Goal: Task Accomplishment & Management: Manage account settings

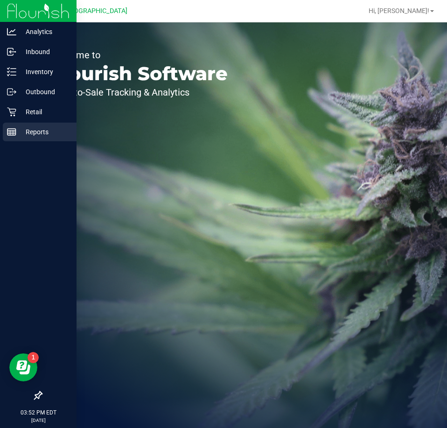
click at [21, 124] on div "Reports" at bounding box center [40, 132] width 74 height 19
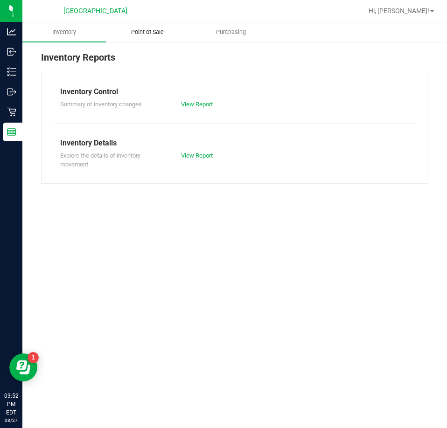
click at [164, 36] on span "Point of Sale" at bounding box center [148, 32] width 58 height 8
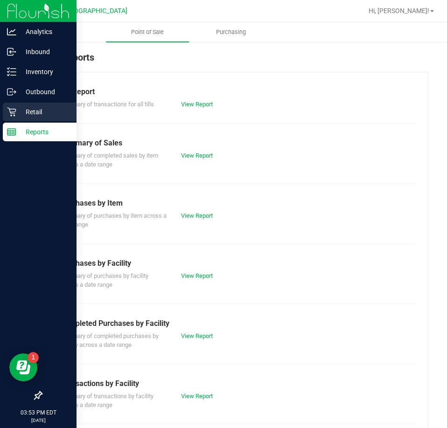
click at [11, 104] on div "Retail" at bounding box center [40, 112] width 74 height 19
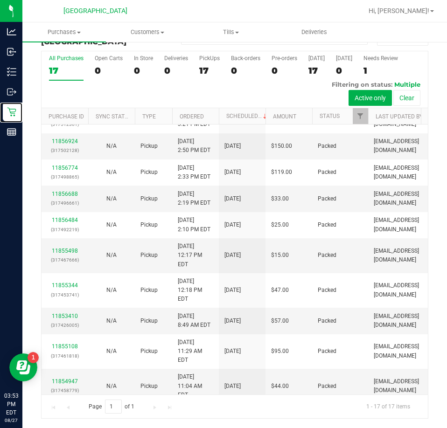
scroll to position [203, 0]
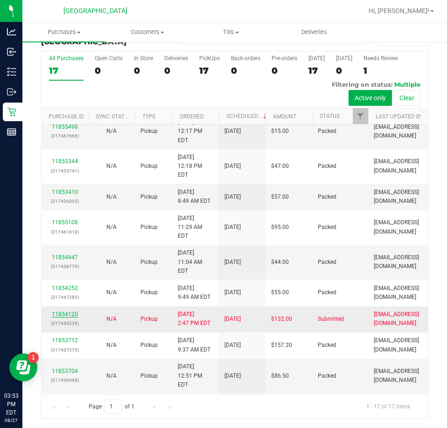
click at [70, 311] on link "11854120" at bounding box center [65, 314] width 26 height 7
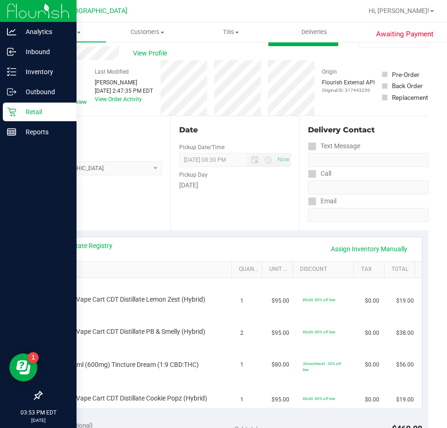
click at [19, 115] on p "Retail" at bounding box center [44, 111] width 56 height 11
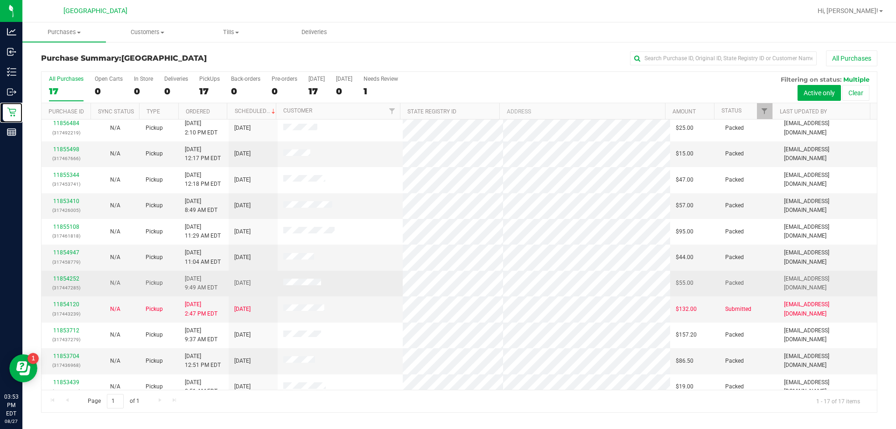
scroll to position [169, 0]
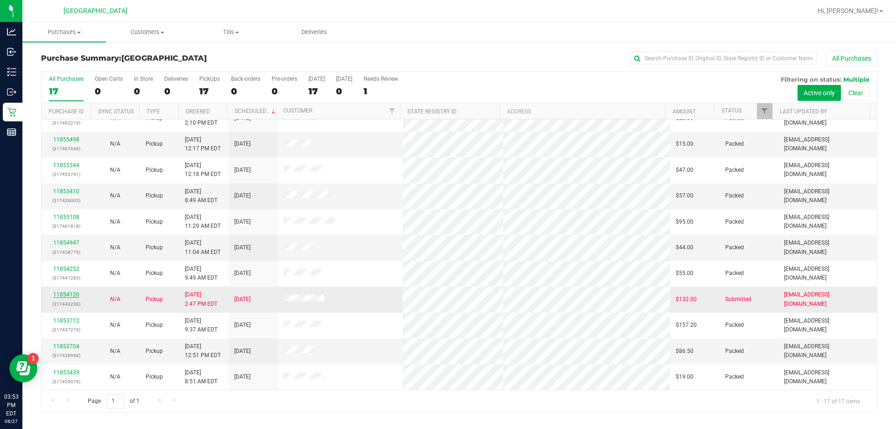
click at [73, 297] on link "11854120" at bounding box center [66, 294] width 26 height 7
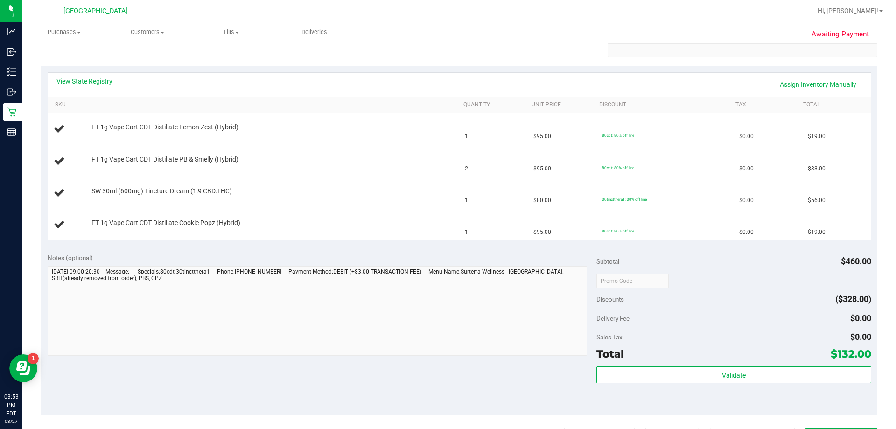
scroll to position [187, 0]
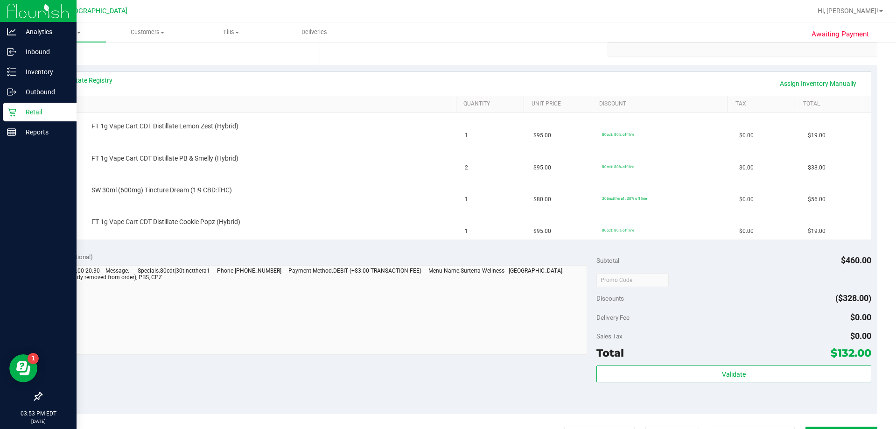
click at [22, 119] on div "Retail" at bounding box center [40, 112] width 74 height 19
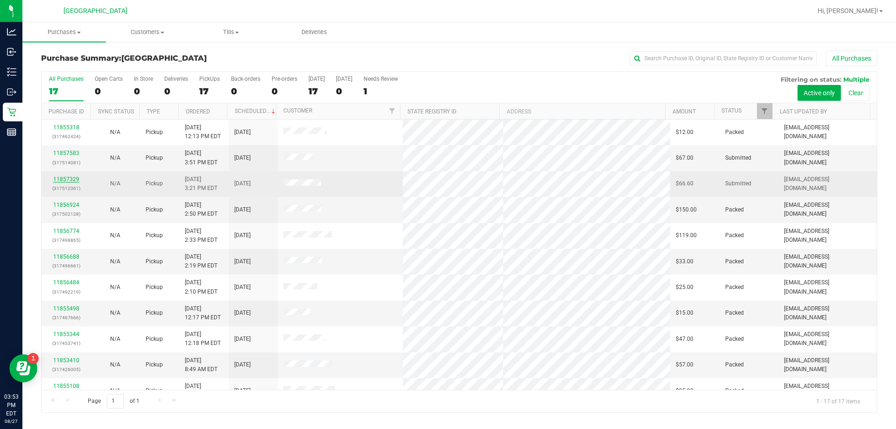
click at [63, 176] on link "11857329" at bounding box center [66, 179] width 26 height 7
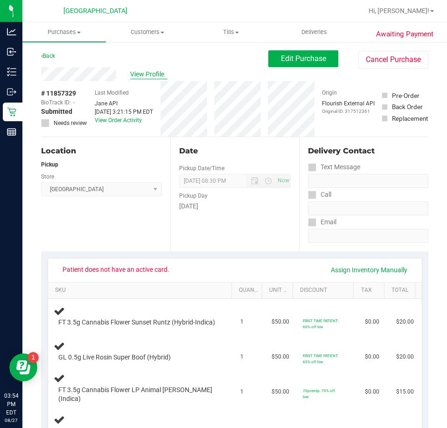
click at [143, 76] on span "View Profile" at bounding box center [148, 75] width 37 height 10
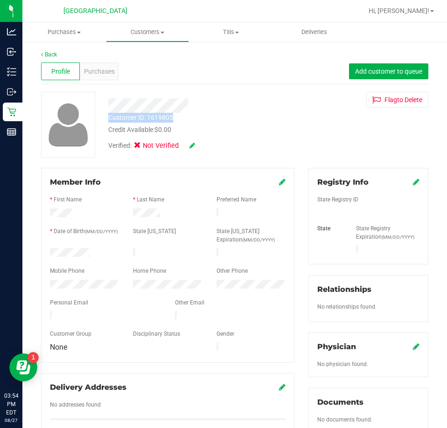
drag, startPoint x: 182, startPoint y: 118, endPoint x: 106, endPoint y: 118, distance: 76.5
click at [106, 118] on div "Customer ID: 1619805 Credit Available: $0.00" at bounding box center [201, 124] width 201 height 22
copy div "Customer ID: 1619805"
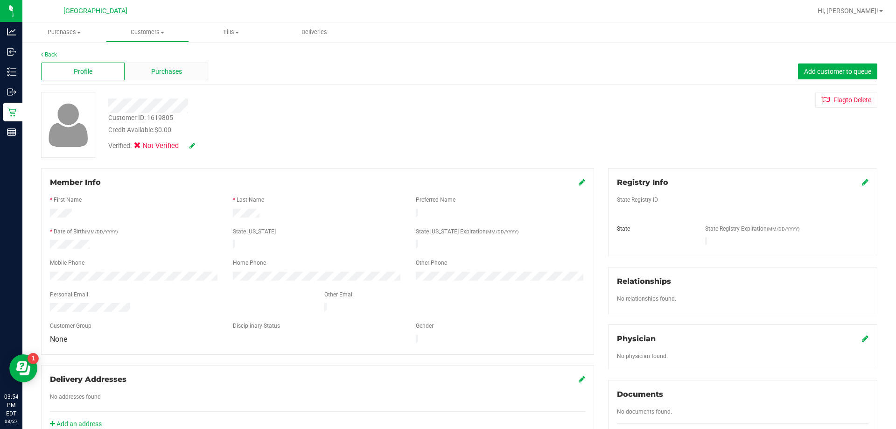
click at [167, 70] on span "Purchases" at bounding box center [166, 72] width 31 height 10
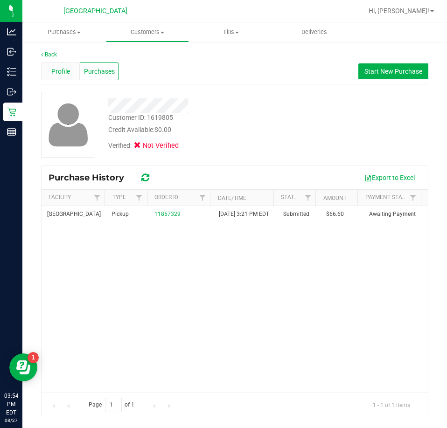
click at [58, 66] on div "Profile" at bounding box center [60, 72] width 39 height 18
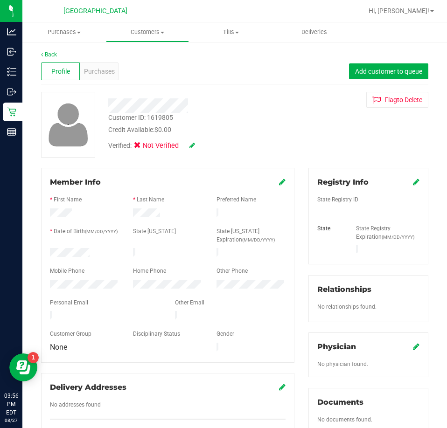
click at [148, 98] on div at bounding box center [201, 105] width 201 height 14
drag, startPoint x: 202, startPoint y: 100, endPoint x: 98, endPoint y: 103, distance: 103.2
click at [98, 103] on div "Customer ID: 1619805 Credit Available: $0.00 Verified: Not Verified Flag to [GE…" at bounding box center [234, 125] width 401 height 66
drag, startPoint x: 107, startPoint y: 252, endPoint x: 49, endPoint y: 252, distance: 58.3
click at [47, 252] on div at bounding box center [84, 253] width 83 height 11
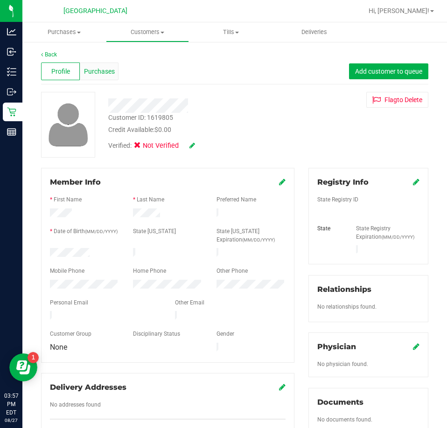
click at [94, 70] on span "Purchases" at bounding box center [99, 72] width 31 height 10
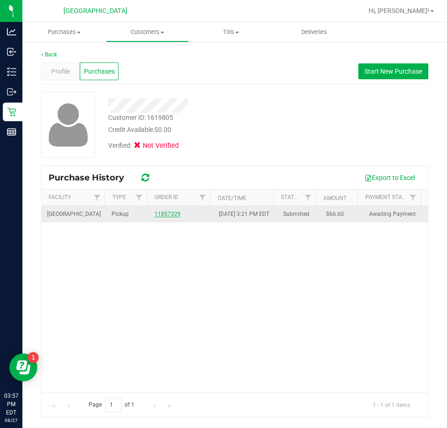
click at [166, 217] on link "11857329" at bounding box center [167, 214] width 26 height 7
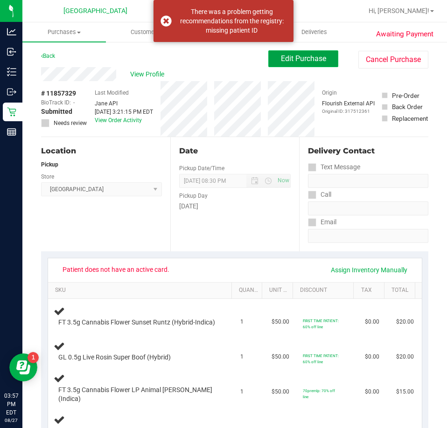
click at [288, 55] on span "Edit Purchase" at bounding box center [303, 58] width 45 height 9
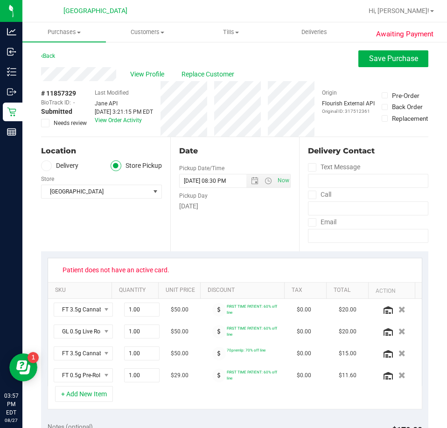
drag, startPoint x: 44, startPoint y: 120, endPoint x: 50, endPoint y: 121, distance: 6.1
click at [45, 123] on icon at bounding box center [45, 123] width 6 height 0
click at [0, 0] on input "Needs review" at bounding box center [0, 0] width 0 height 0
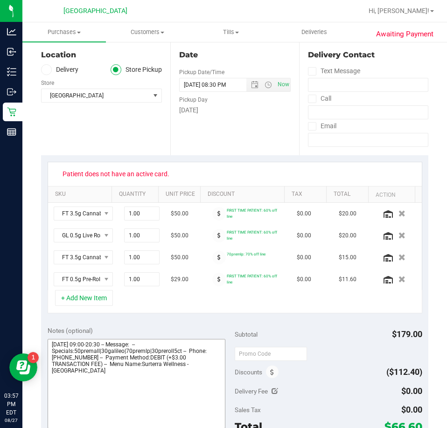
scroll to position [280, 0]
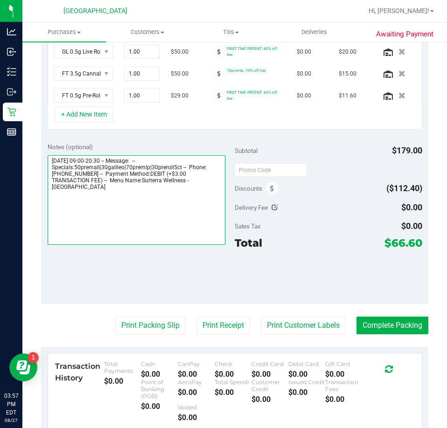
click at [92, 186] on textarea at bounding box center [137, 200] width 178 height 90
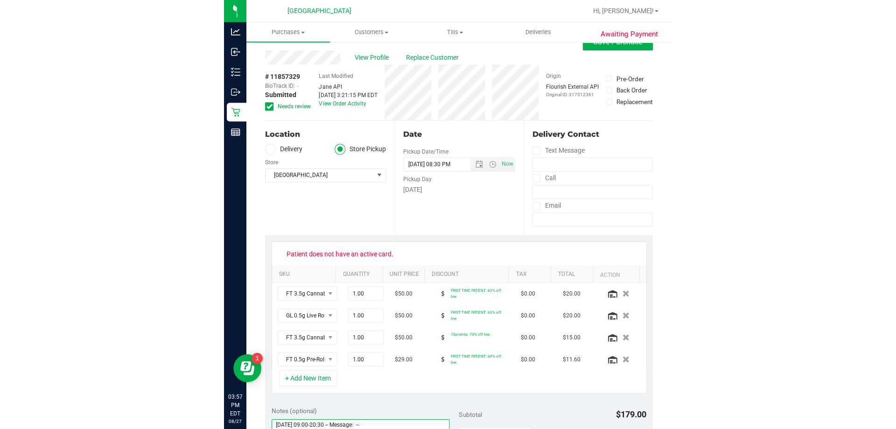
scroll to position [0, 0]
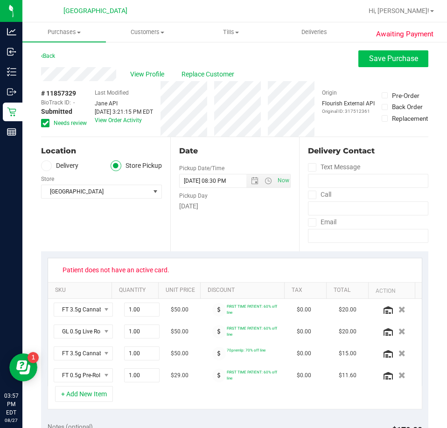
type textarea "[DATE] 09:00-20:30 -- Message: -- Specials:50premall|30galileo|70premlp|30prero…"
click at [376, 59] on span "Save Purchase" at bounding box center [393, 58] width 49 height 9
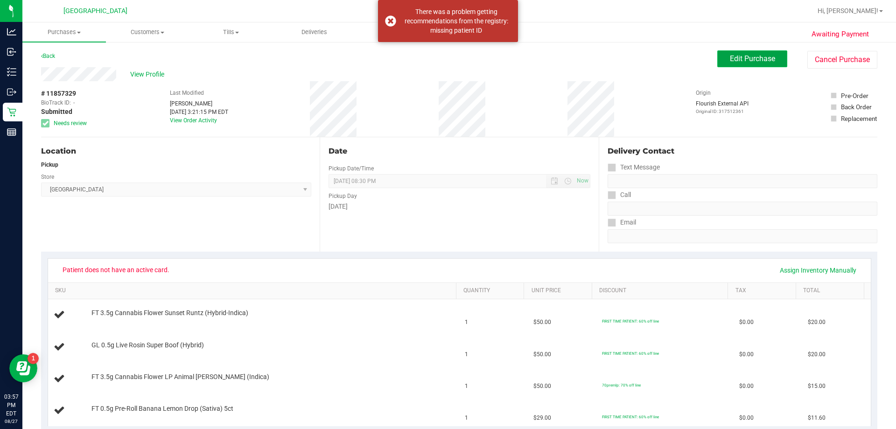
click at [447, 61] on span "Edit Purchase" at bounding box center [752, 58] width 45 height 9
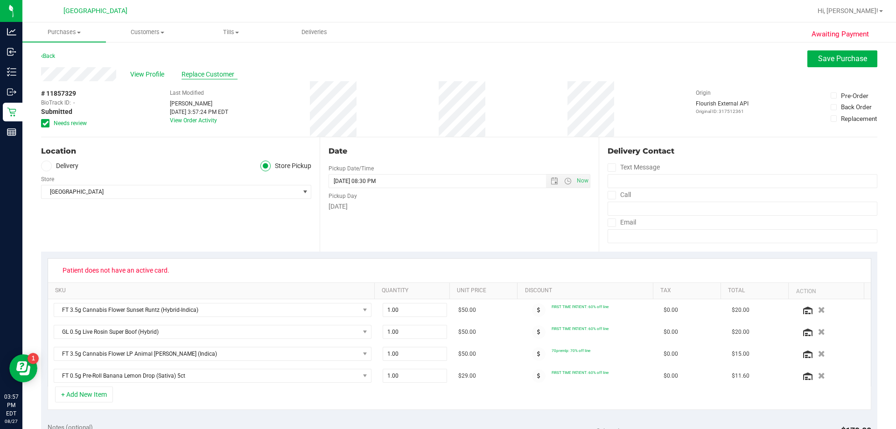
click at [199, 74] on span "Replace Customer" at bounding box center [210, 75] width 56 height 10
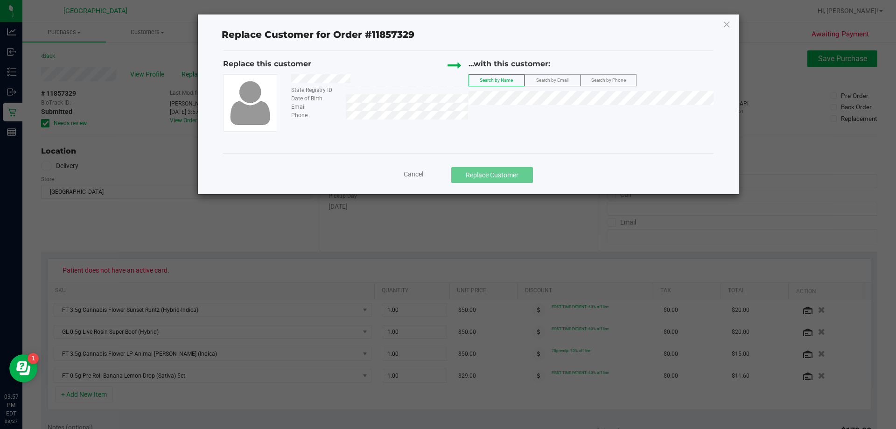
click at [447, 81] on span "Search by Email" at bounding box center [552, 79] width 32 height 5
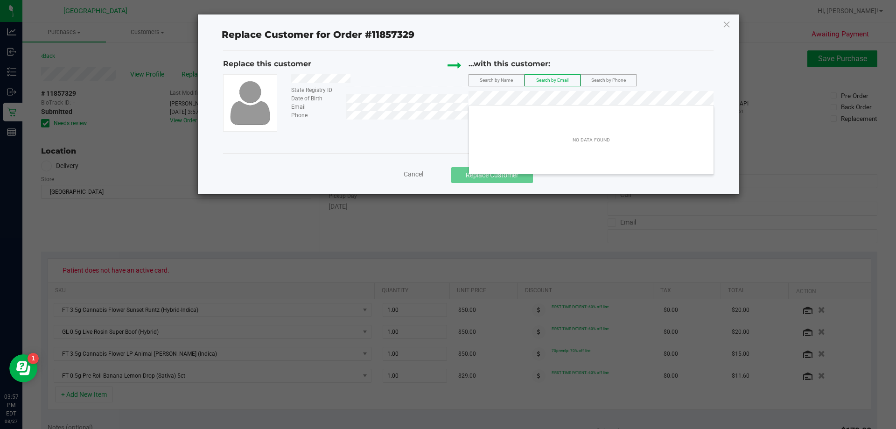
click at [434, 131] on div "State Registry ID Date of Birth Email Phone" at bounding box center [345, 102] width 245 height 57
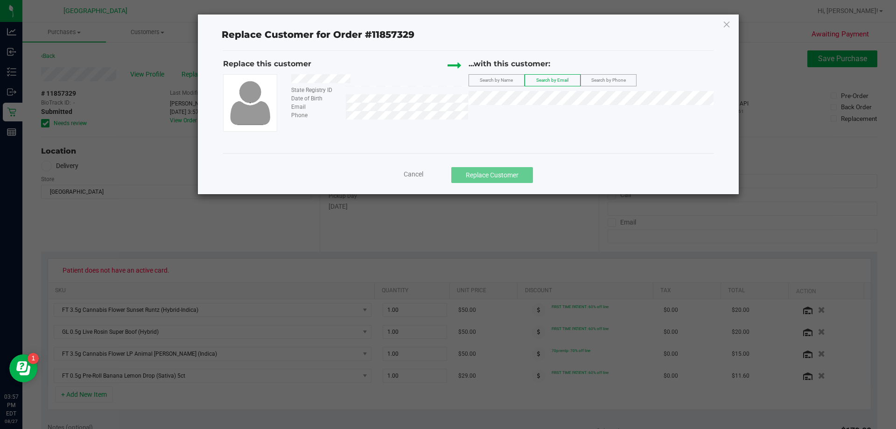
click at [447, 78] on span "Search by Phone" at bounding box center [608, 79] width 35 height 5
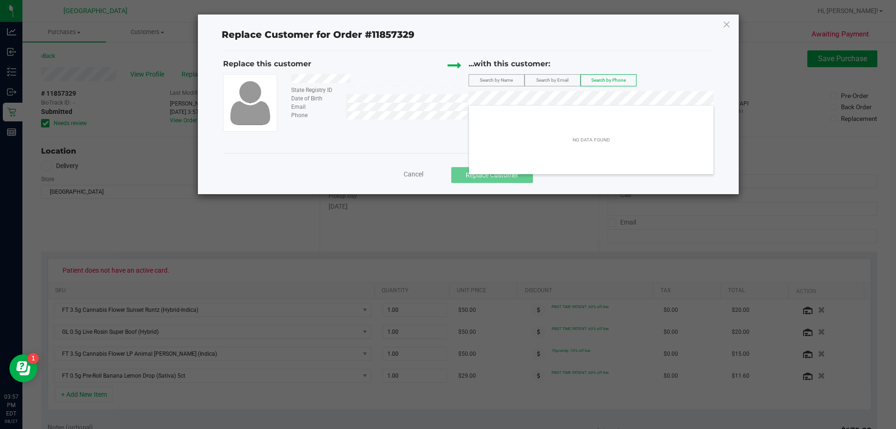
click at [414, 139] on div "Replace this customer State Registry ID Date of Birth Email Phone ...with this …" at bounding box center [468, 102] width 490 height 102
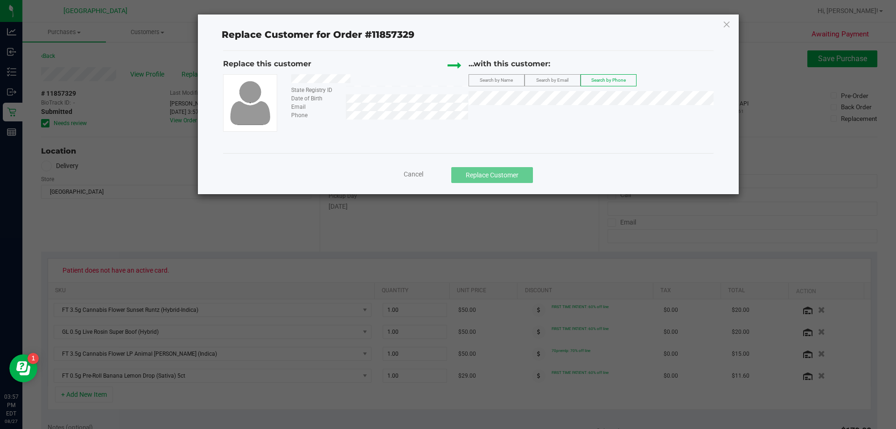
click at [305, 75] on div at bounding box center [376, 80] width 184 height 12
click at [447, 78] on span "Search by Name" at bounding box center [496, 79] width 33 height 5
click at [294, 78] on div at bounding box center [376, 80] width 184 height 12
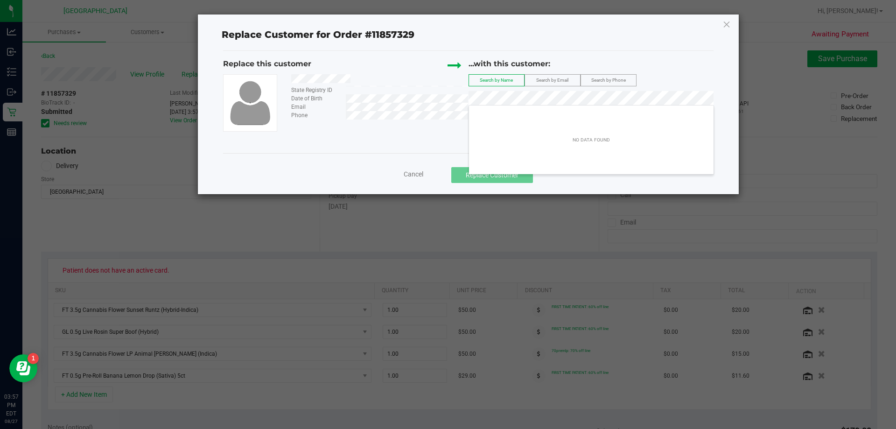
click at [447, 98] on div "Replace this customer State Registry ID Date of Birth Email Phone ...with this …" at bounding box center [468, 94] width 490 height 73
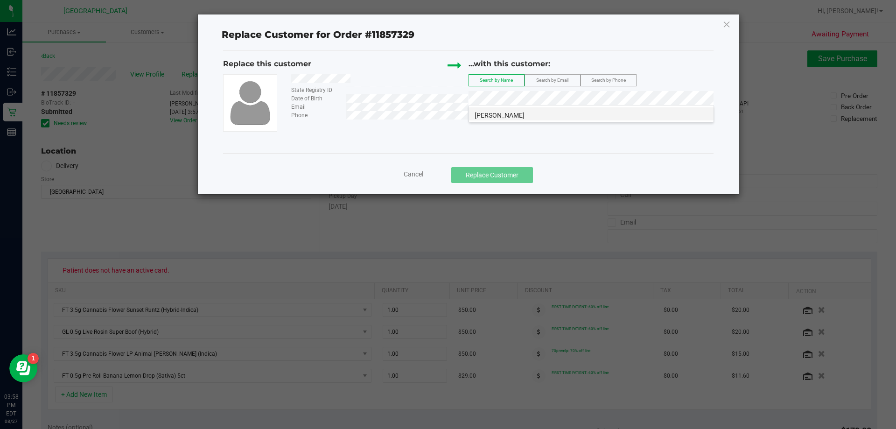
click at [447, 117] on span "[PERSON_NAME]" at bounding box center [500, 115] width 50 height 7
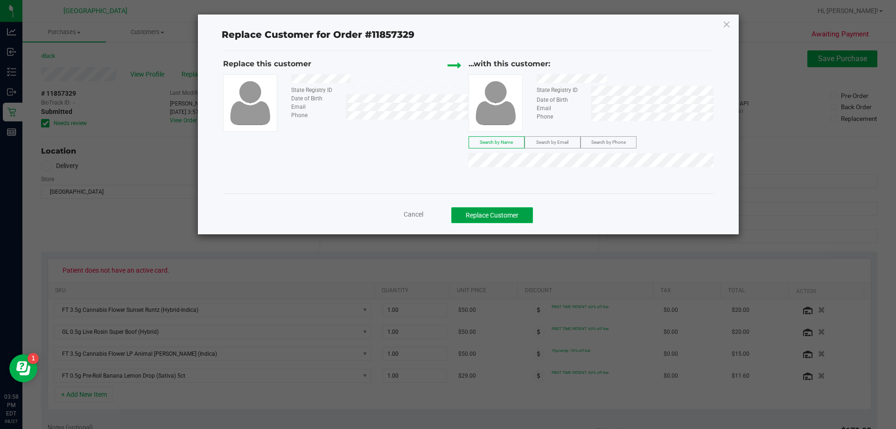
click at [447, 216] on button "Replace Customer" at bounding box center [492, 215] width 82 height 16
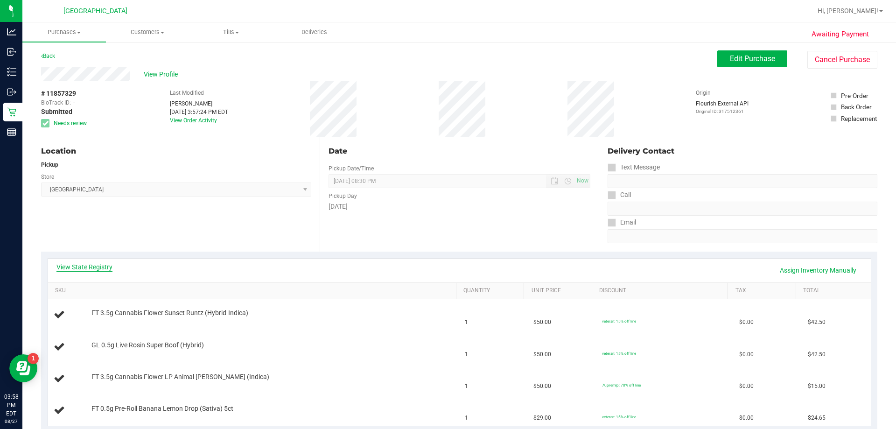
click at [85, 269] on link "View State Registry" at bounding box center [84, 266] width 56 height 9
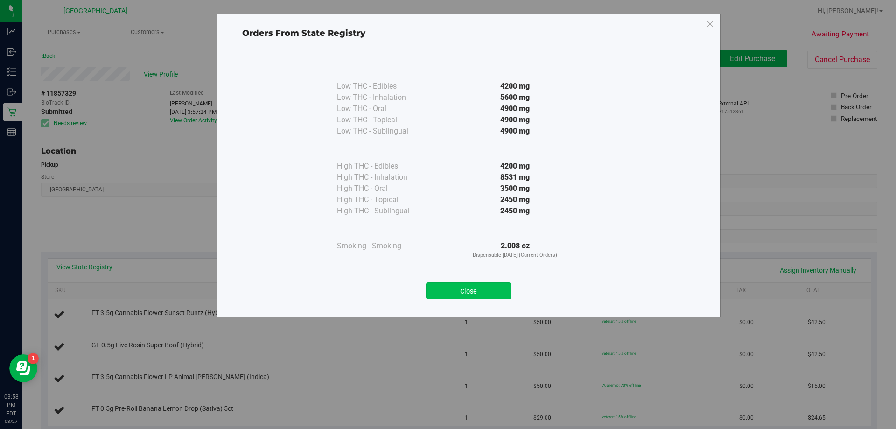
click at [447, 286] on button "Close" at bounding box center [468, 290] width 85 height 17
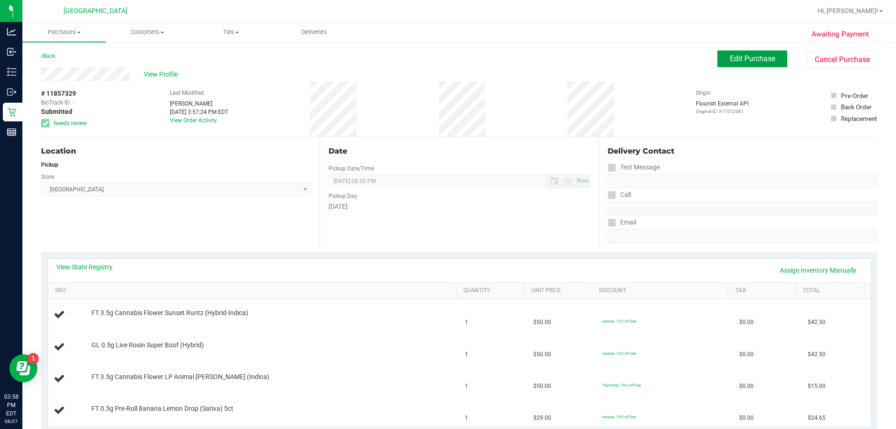
drag, startPoint x: 745, startPoint y: 61, endPoint x: 740, endPoint y: 65, distance: 6.3
click at [447, 62] on span "Edit Purchase" at bounding box center [752, 58] width 45 height 9
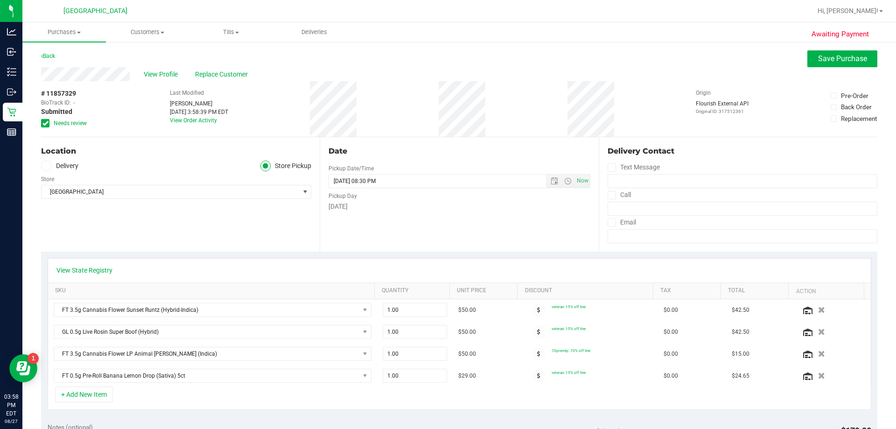
click at [47, 123] on icon at bounding box center [45, 123] width 6 height 0
click at [0, 0] on input "Needs review" at bounding box center [0, 0] width 0 height 0
click at [447, 55] on button "Save Purchase" at bounding box center [842, 58] width 70 height 17
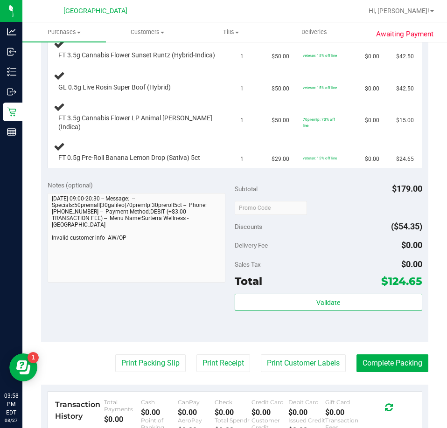
scroll to position [140, 0]
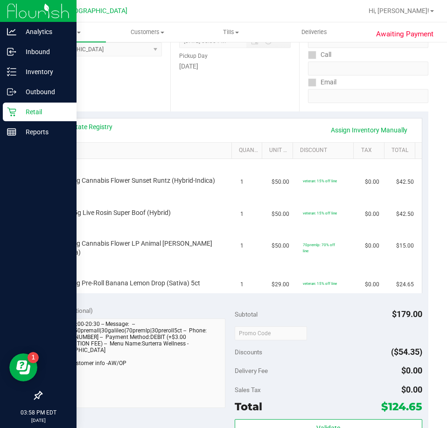
click at [29, 109] on p "Retail" at bounding box center [44, 111] width 56 height 11
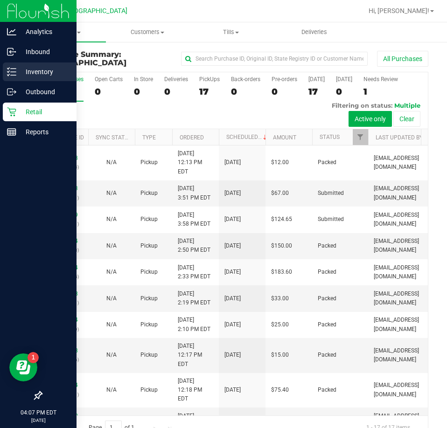
click at [17, 79] on div "Inventory" at bounding box center [40, 72] width 74 height 19
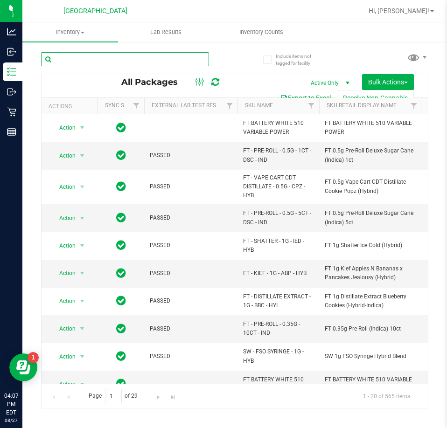
click at [92, 58] on input "text" at bounding box center [125, 59] width 168 height 14
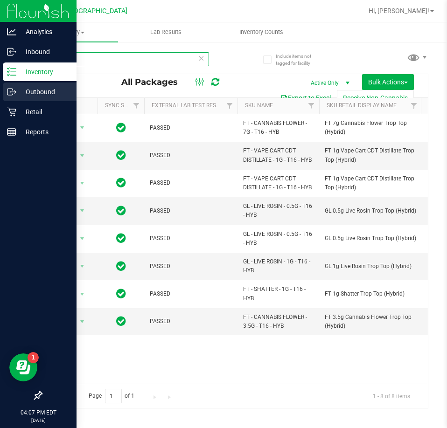
type input "T16"
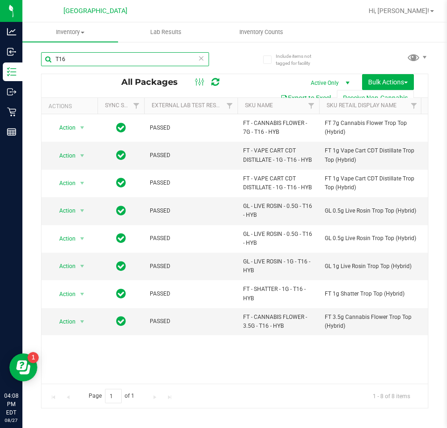
click at [158, 53] on input "T16" at bounding box center [125, 59] width 168 height 14
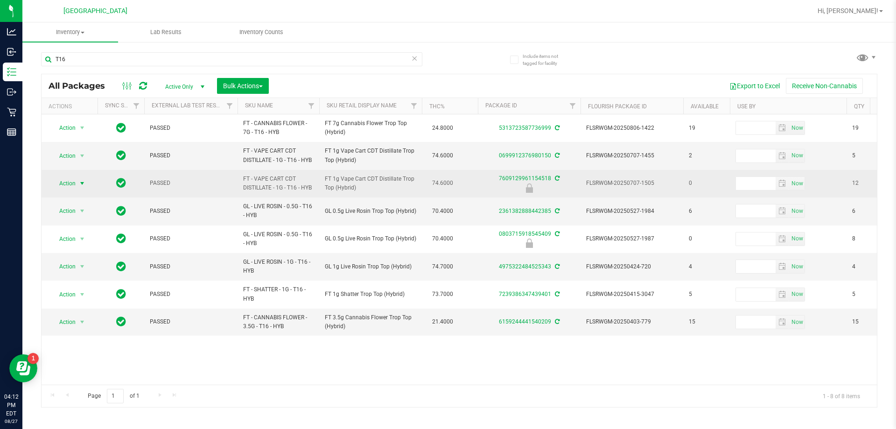
click at [80, 188] on span "select" at bounding box center [83, 183] width 12 height 13
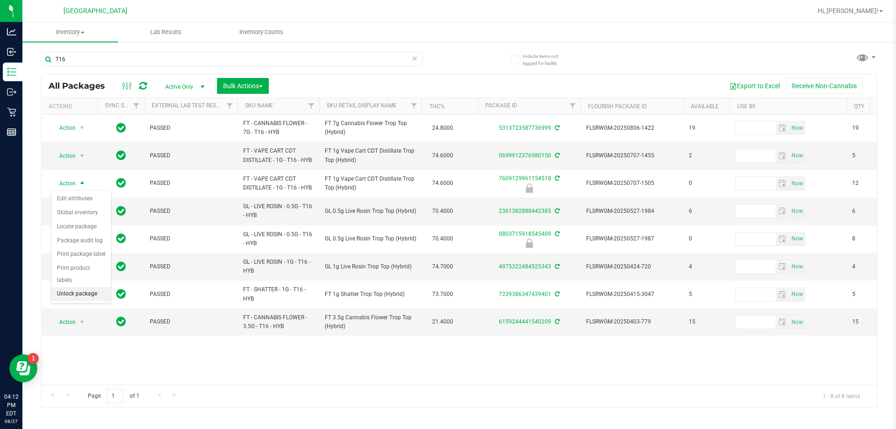
click at [69, 289] on li "Unlock package" at bounding box center [81, 294] width 60 height 14
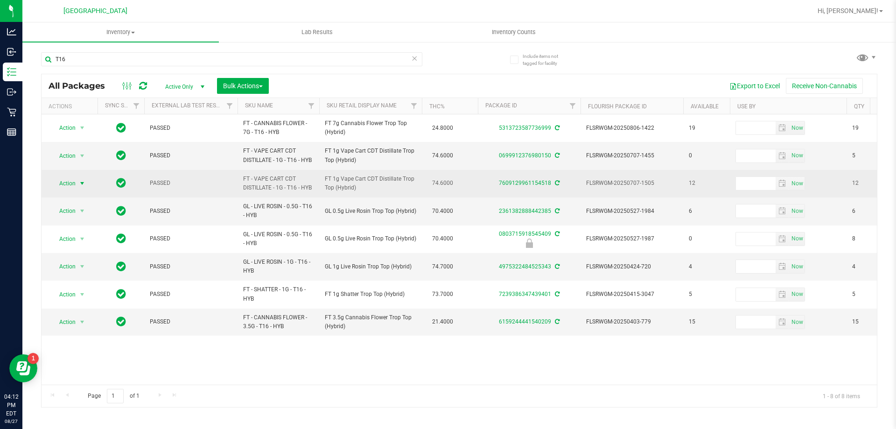
click at [71, 178] on span "Action" at bounding box center [63, 183] width 25 height 13
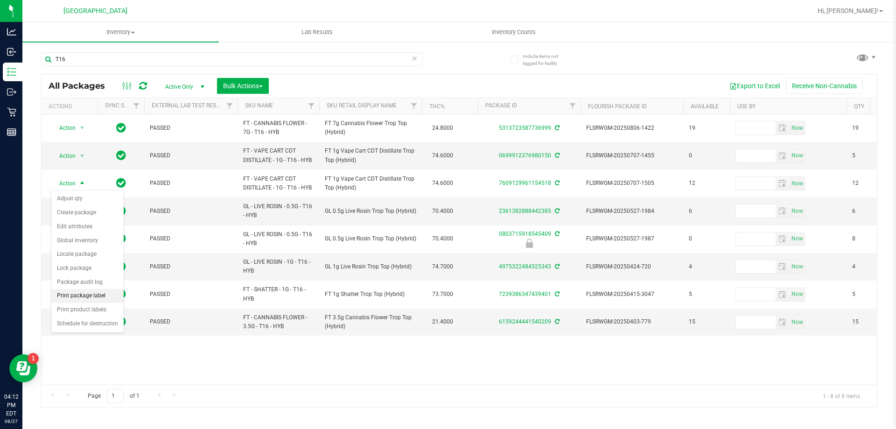
click at [81, 298] on li "Print package label" at bounding box center [87, 296] width 72 height 14
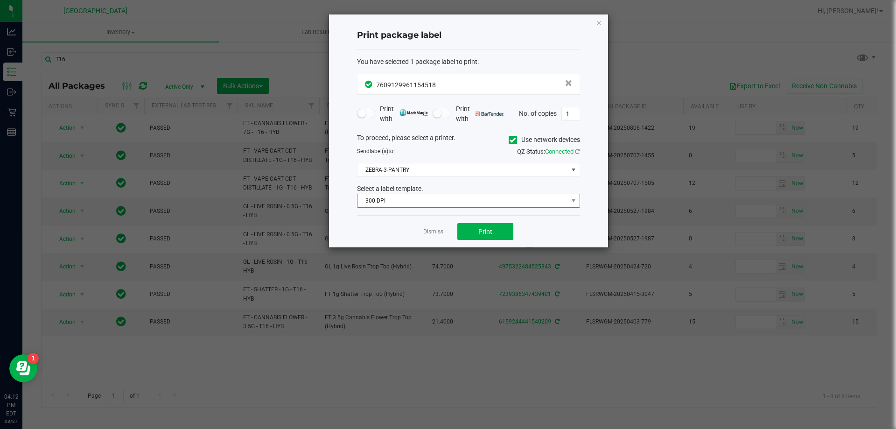
click at [440, 201] on span "300 DPI" at bounding box center [462, 200] width 210 height 13
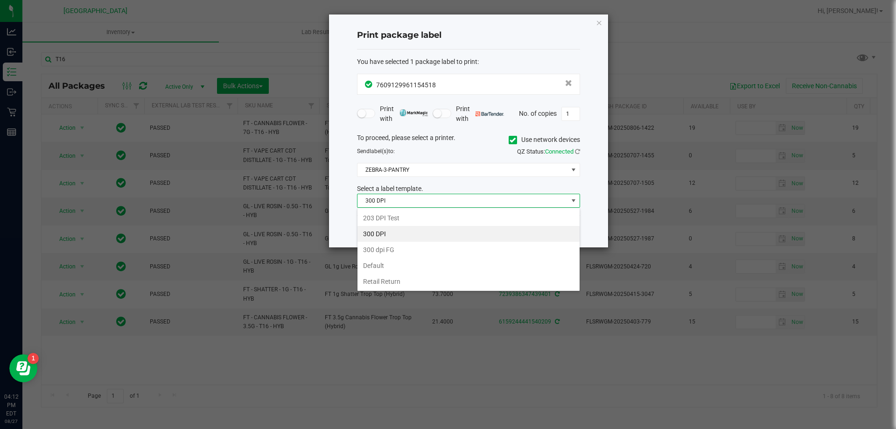
scroll to position [14, 223]
click at [375, 213] on li "203 DPI Test" at bounding box center [468, 218] width 222 height 16
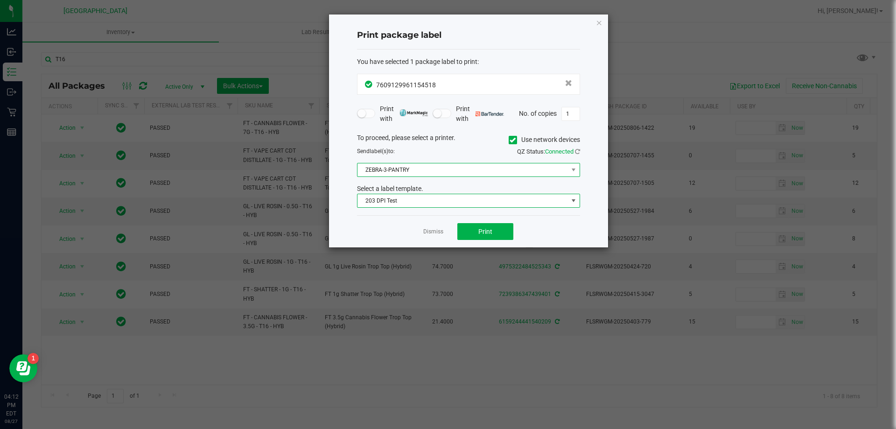
click at [420, 163] on span "ZEBRA-3-PANTRY" at bounding box center [468, 170] width 223 height 14
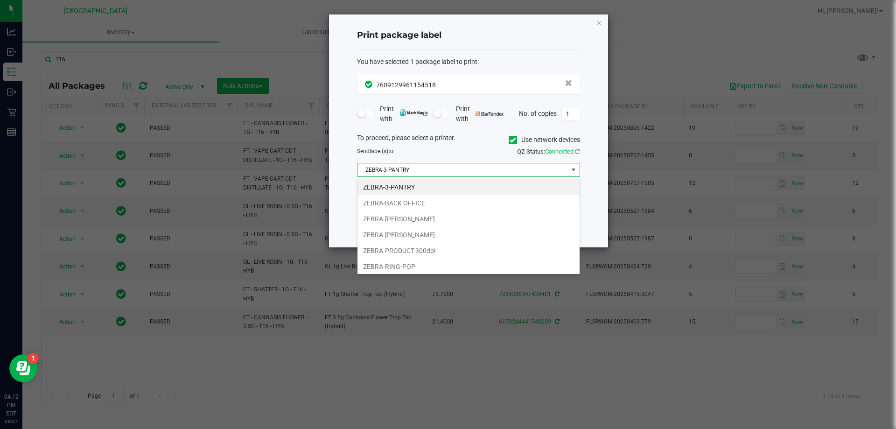
drag, startPoint x: 399, startPoint y: 233, endPoint x: 468, endPoint y: 232, distance: 69.5
click at [399, 233] on li "ZEBRA-[PERSON_NAME]" at bounding box center [468, 235] width 222 height 16
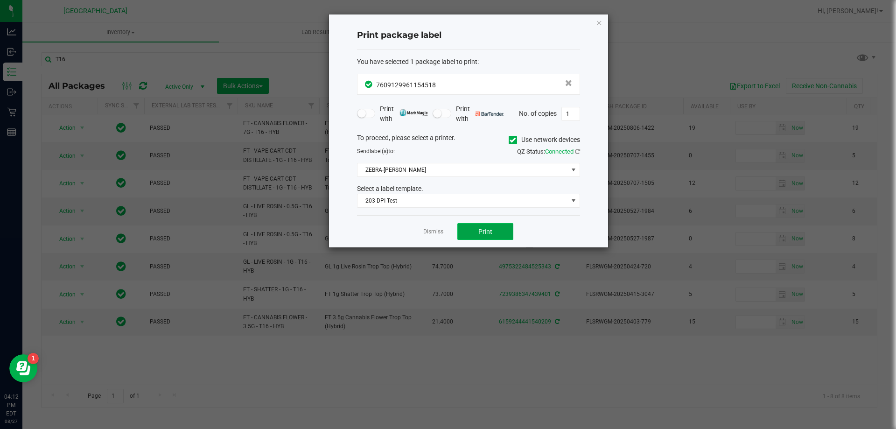
click at [447, 226] on button "Print" at bounding box center [485, 231] width 56 height 17
click at [426, 227] on app-cancel-button "Dismiss" at bounding box center [433, 232] width 20 height 10
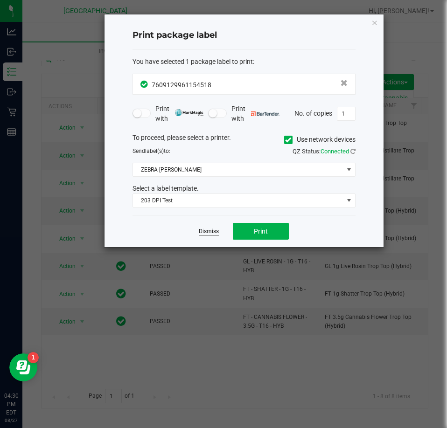
click at [200, 230] on div "Dismiss Print" at bounding box center [244, 231] width 223 height 32
click at [206, 229] on link "Dismiss" at bounding box center [209, 232] width 20 height 8
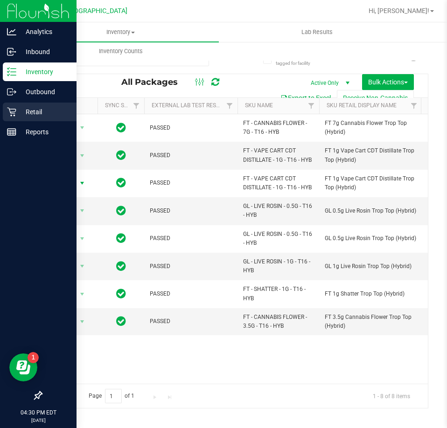
click at [16, 113] on p "Retail" at bounding box center [44, 111] width 56 height 11
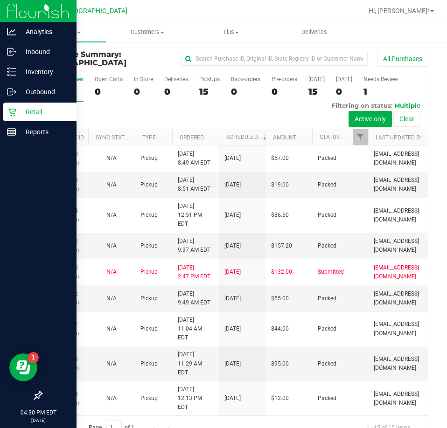
click at [43, 106] on p "Retail" at bounding box center [44, 111] width 56 height 11
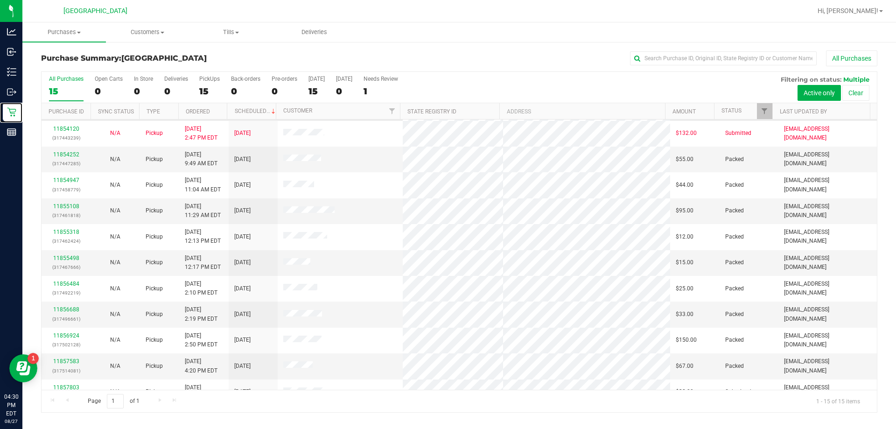
scroll to position [117, 0]
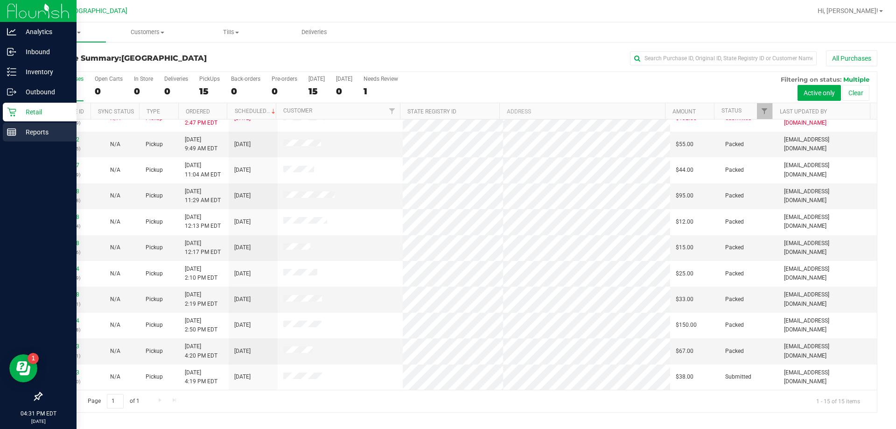
click at [49, 132] on p "Reports" at bounding box center [44, 131] width 56 height 11
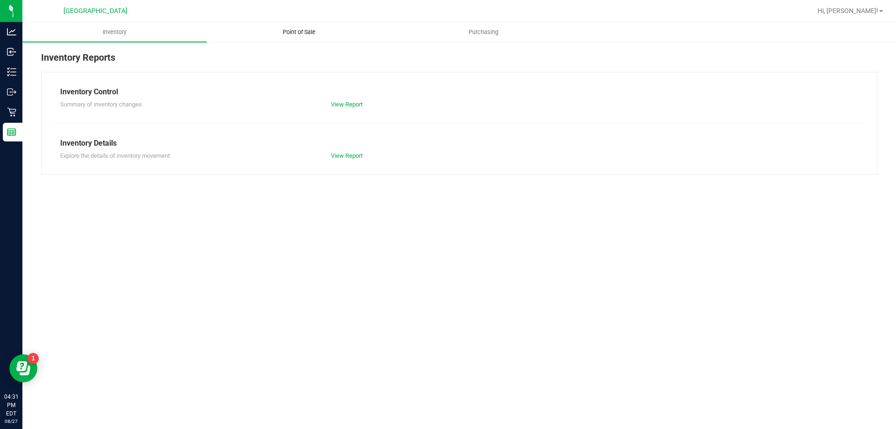
click at [308, 29] on span "Point of Sale" at bounding box center [299, 32] width 58 height 8
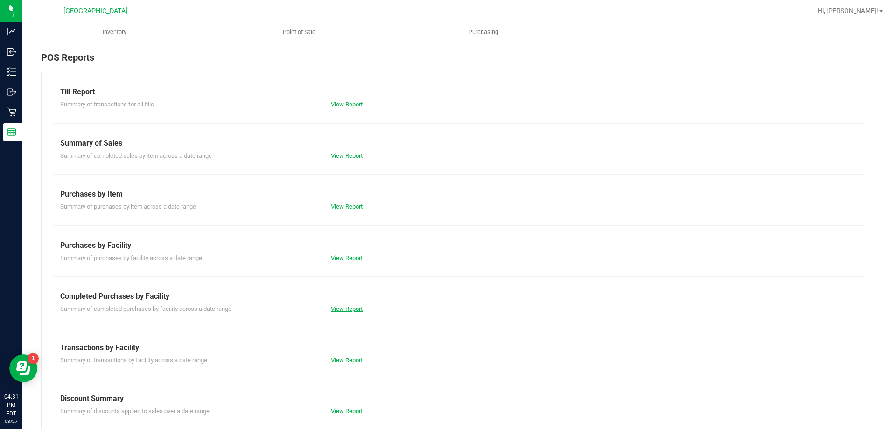
click at [338, 309] on link "View Report" at bounding box center [347, 308] width 32 height 7
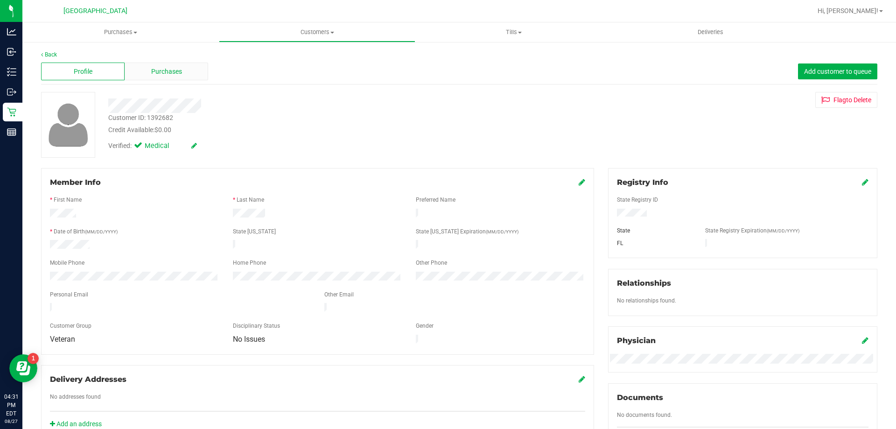
click at [188, 74] on div "Purchases" at bounding box center [167, 72] width 84 height 18
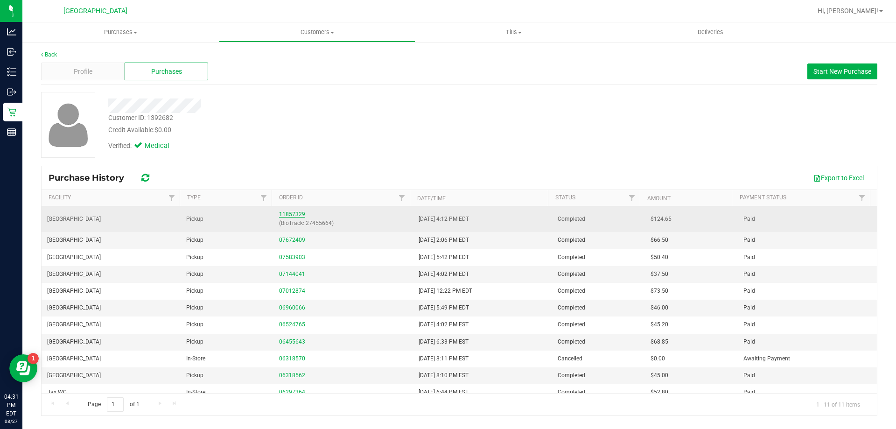
click at [291, 211] on link "11857329" at bounding box center [292, 214] width 26 height 7
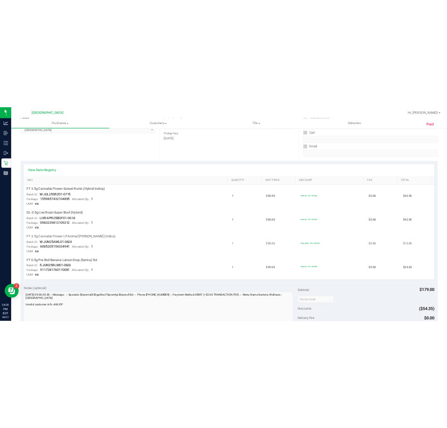
scroll to position [187, 0]
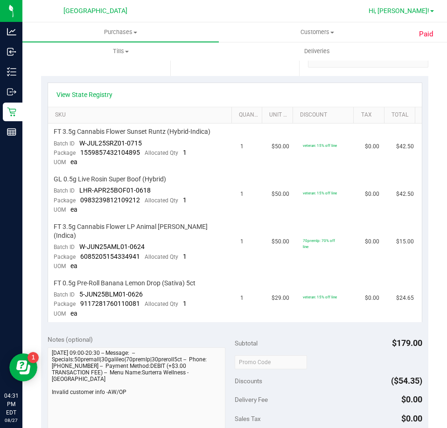
click at [416, 12] on span "Hi, [PERSON_NAME]!" at bounding box center [399, 10] width 61 height 7
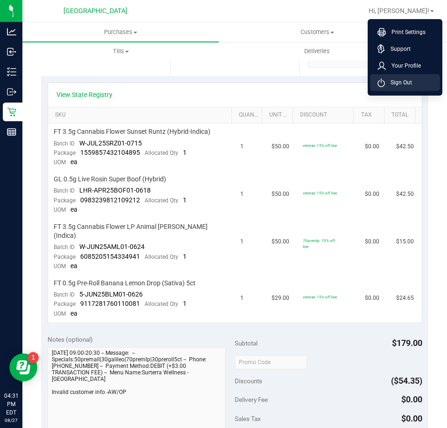
click at [404, 77] on li "Sign Out" at bounding box center [405, 82] width 70 height 17
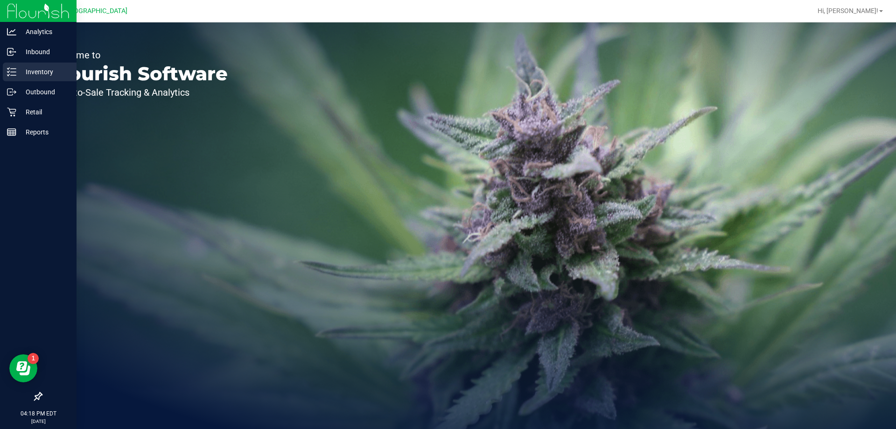
click at [23, 75] on p "Inventory" at bounding box center [44, 71] width 56 height 11
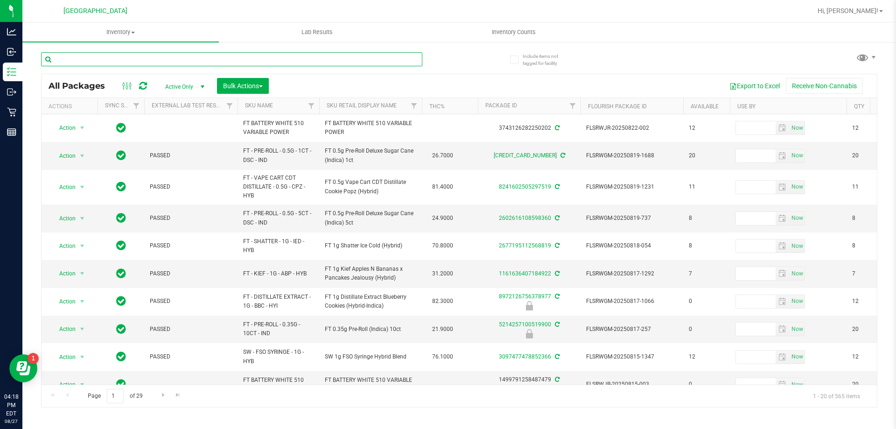
click at [174, 54] on input "text" at bounding box center [231, 59] width 381 height 14
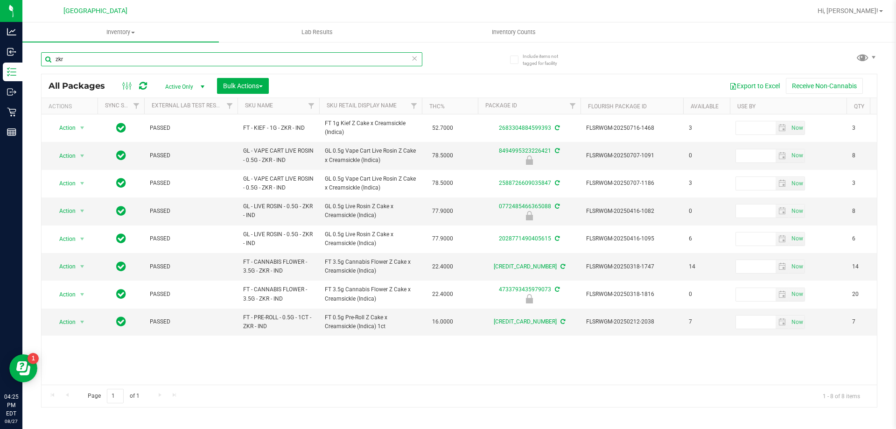
drag, startPoint x: 175, startPoint y: 55, endPoint x: 63, endPoint y: 48, distance: 112.7
click at [67, 49] on div "zkr" at bounding box center [250, 59] width 418 height 30
type input "z"
type input "BANNA"
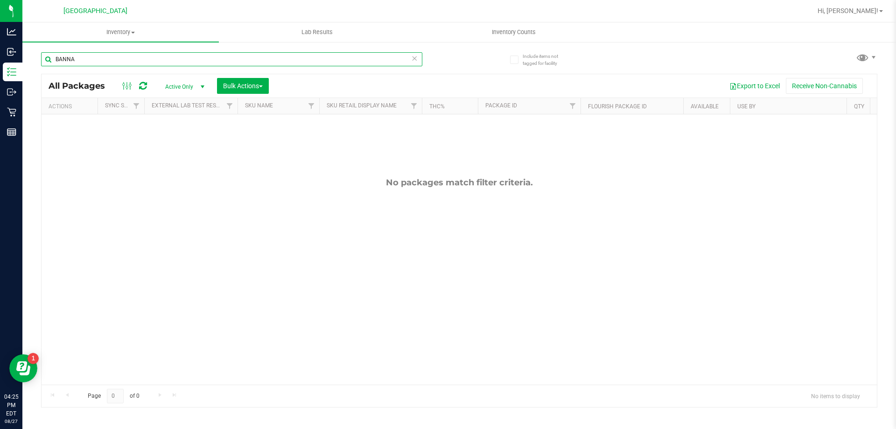
drag, startPoint x: 88, startPoint y: 59, endPoint x: 38, endPoint y: 64, distance: 50.2
click at [39, 64] on div "Include items not tagged for facility BANNA All Packages Active Only Active Onl…" at bounding box center [459, 183] width 874 height 285
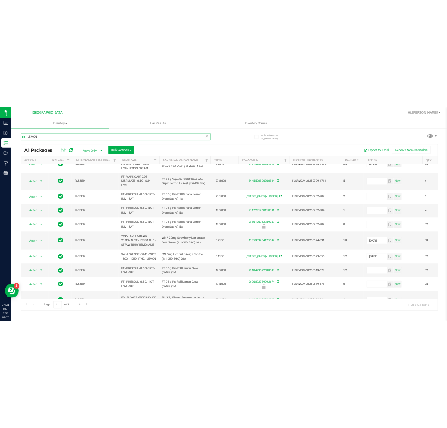
scroll to position [187, 0]
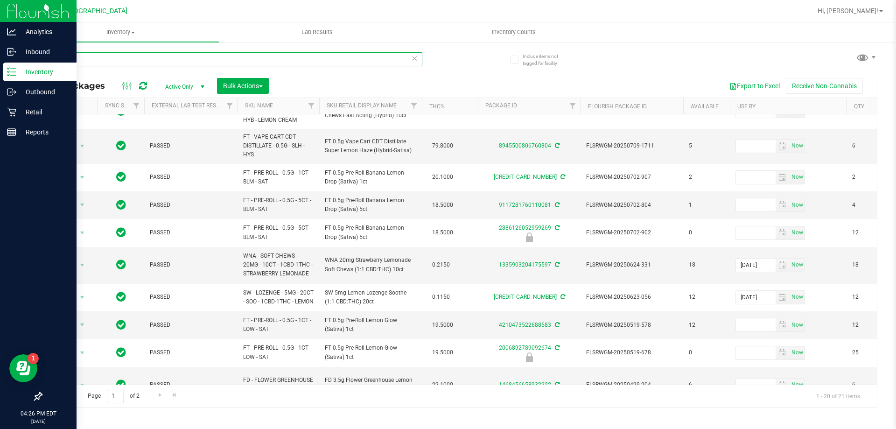
type input "LEMON"
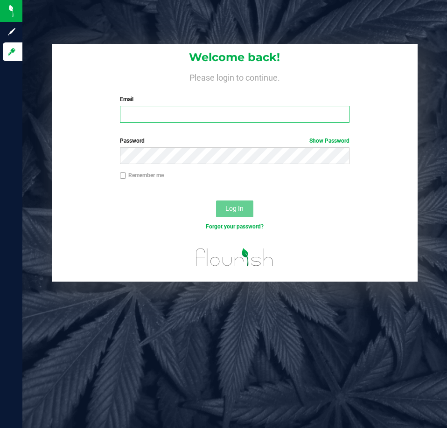
click at [172, 121] on input "Email" at bounding box center [235, 114] width 230 height 17
type input "[EMAIL_ADDRESS][DOMAIN_NAME]"
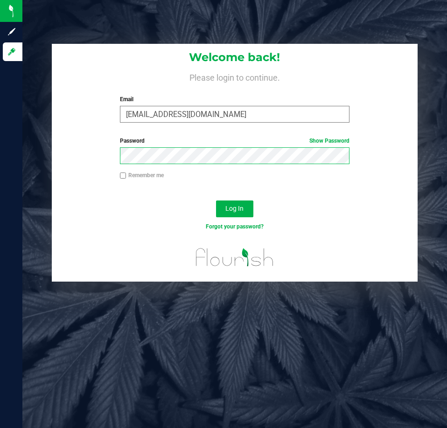
click at [216, 201] on button "Log In" at bounding box center [234, 209] width 37 height 17
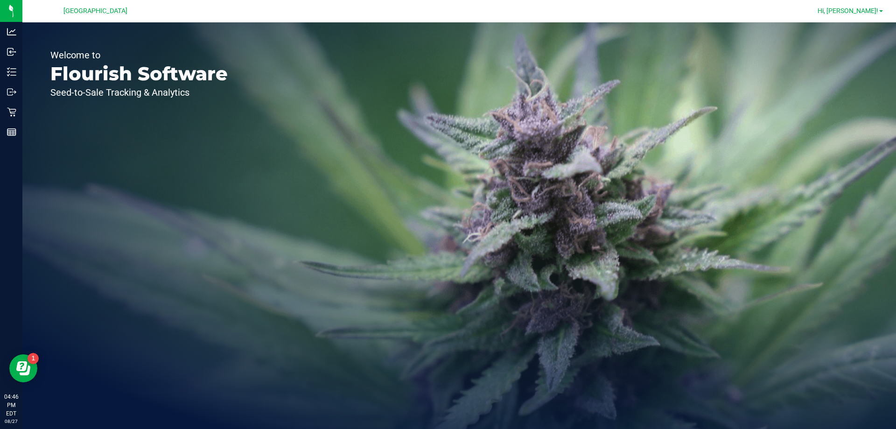
click at [875, 12] on span "Hi, [PERSON_NAME]!" at bounding box center [848, 10] width 61 height 7
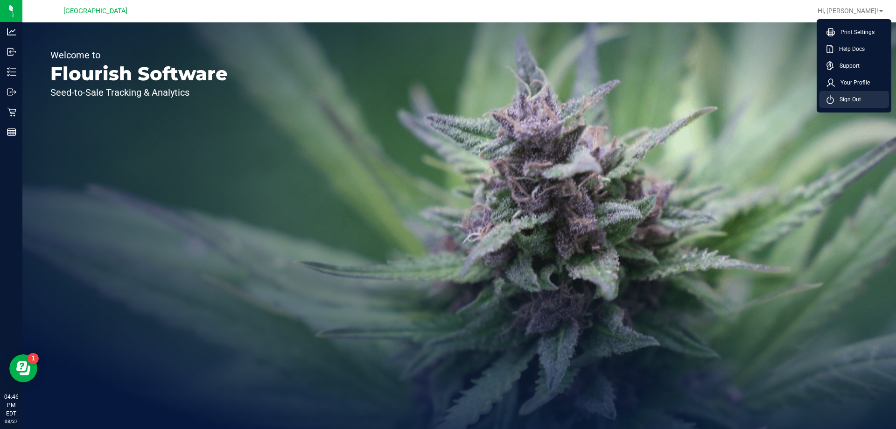
drag, startPoint x: 857, startPoint y: 99, endPoint x: 856, endPoint y: 94, distance: 5.3
click at [857, 100] on span "Sign Out" at bounding box center [847, 99] width 27 height 9
